Goal: Task Accomplishment & Management: Manage account settings

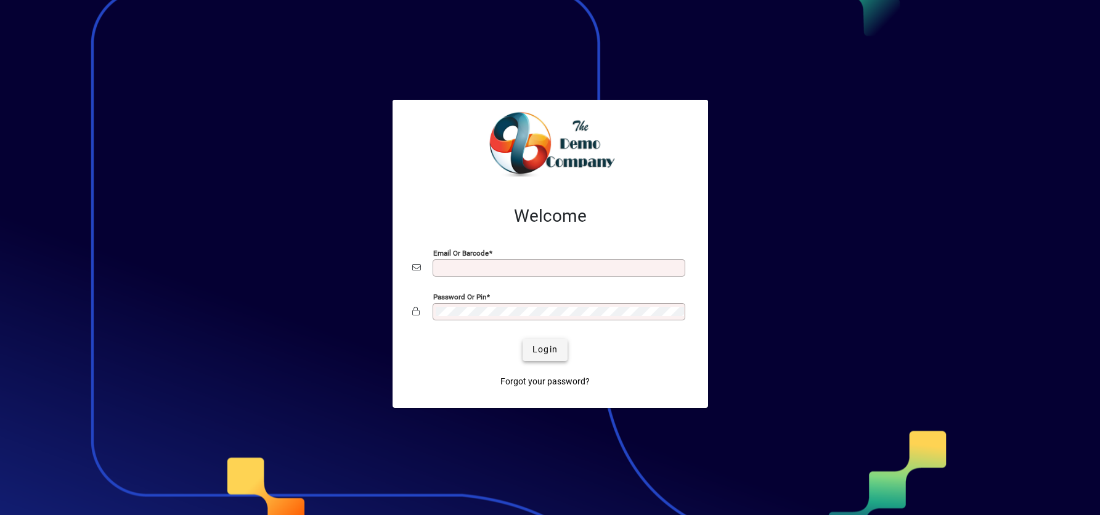
type input "**********"
click at [552, 342] on span "submit" at bounding box center [545, 350] width 45 height 30
